Goal: Task Accomplishment & Management: Complete application form

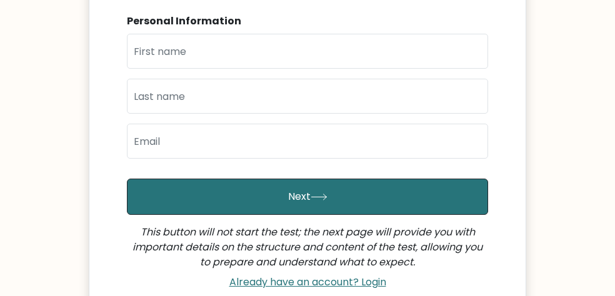
scroll to position [281, 0]
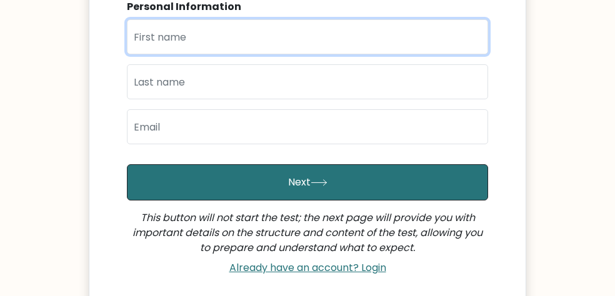
click at [207, 49] on input "text" at bounding box center [307, 36] width 361 height 35
type input "[PERSON_NAME]"
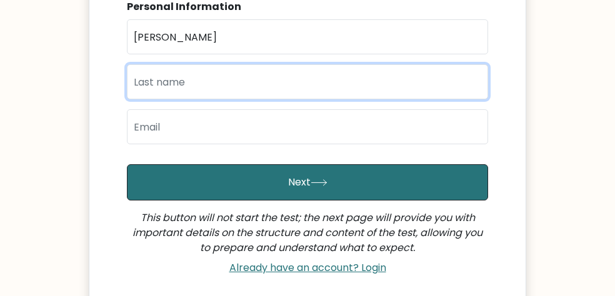
click at [197, 86] on input "text" at bounding box center [307, 81] width 361 height 35
type input "Ecoben"
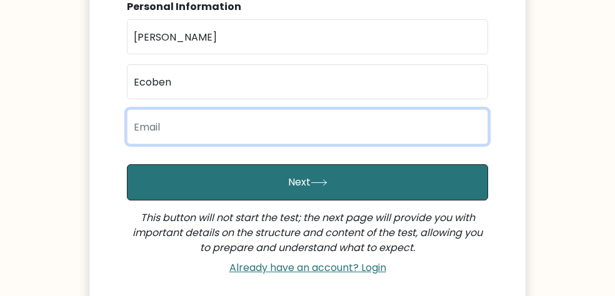
click at [207, 129] on input "email" at bounding box center [307, 126] width 361 height 35
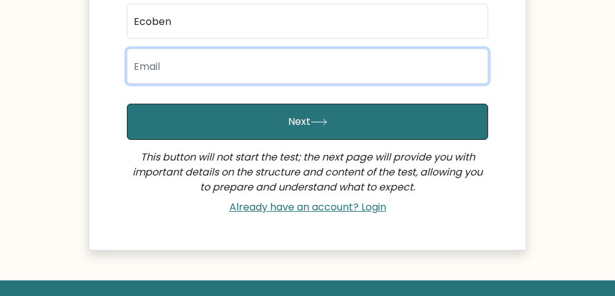
scroll to position [375, 0]
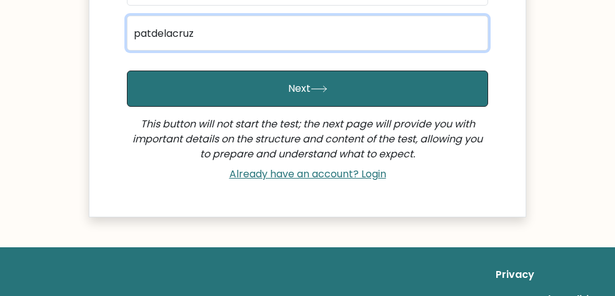
drag, startPoint x: 152, startPoint y: 34, endPoint x: 120, endPoint y: 34, distance: 31.9
click at [236, 34] on input "[PERSON_NAME]" at bounding box center [307, 33] width 361 height 35
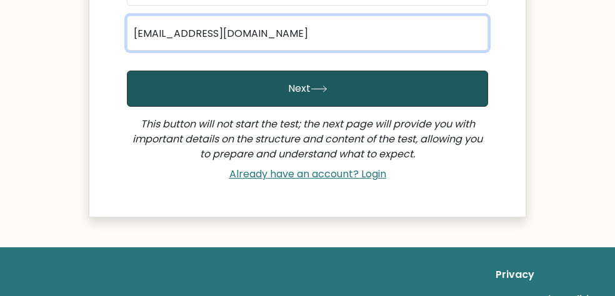
type input "[EMAIL_ADDRESS][DOMAIN_NAME]"
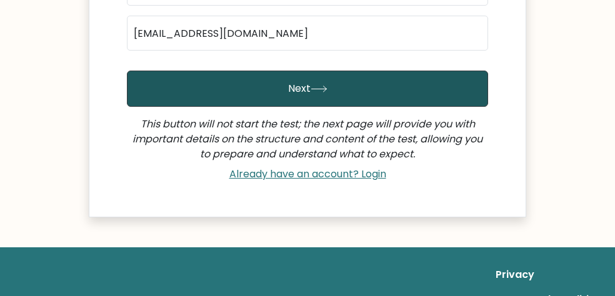
click at [217, 91] on button "Next" at bounding box center [307, 89] width 361 height 36
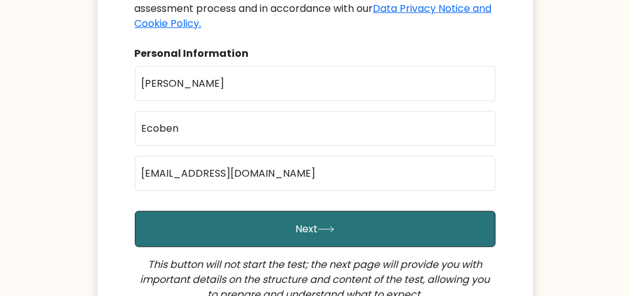
scroll to position [281, 0]
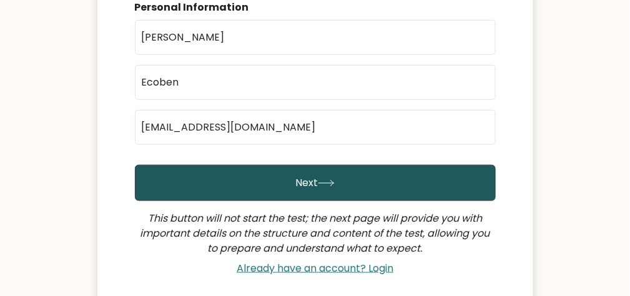
click at [325, 179] on button "Next" at bounding box center [315, 183] width 361 height 36
